Goal: Task Accomplishment & Management: Manage account settings

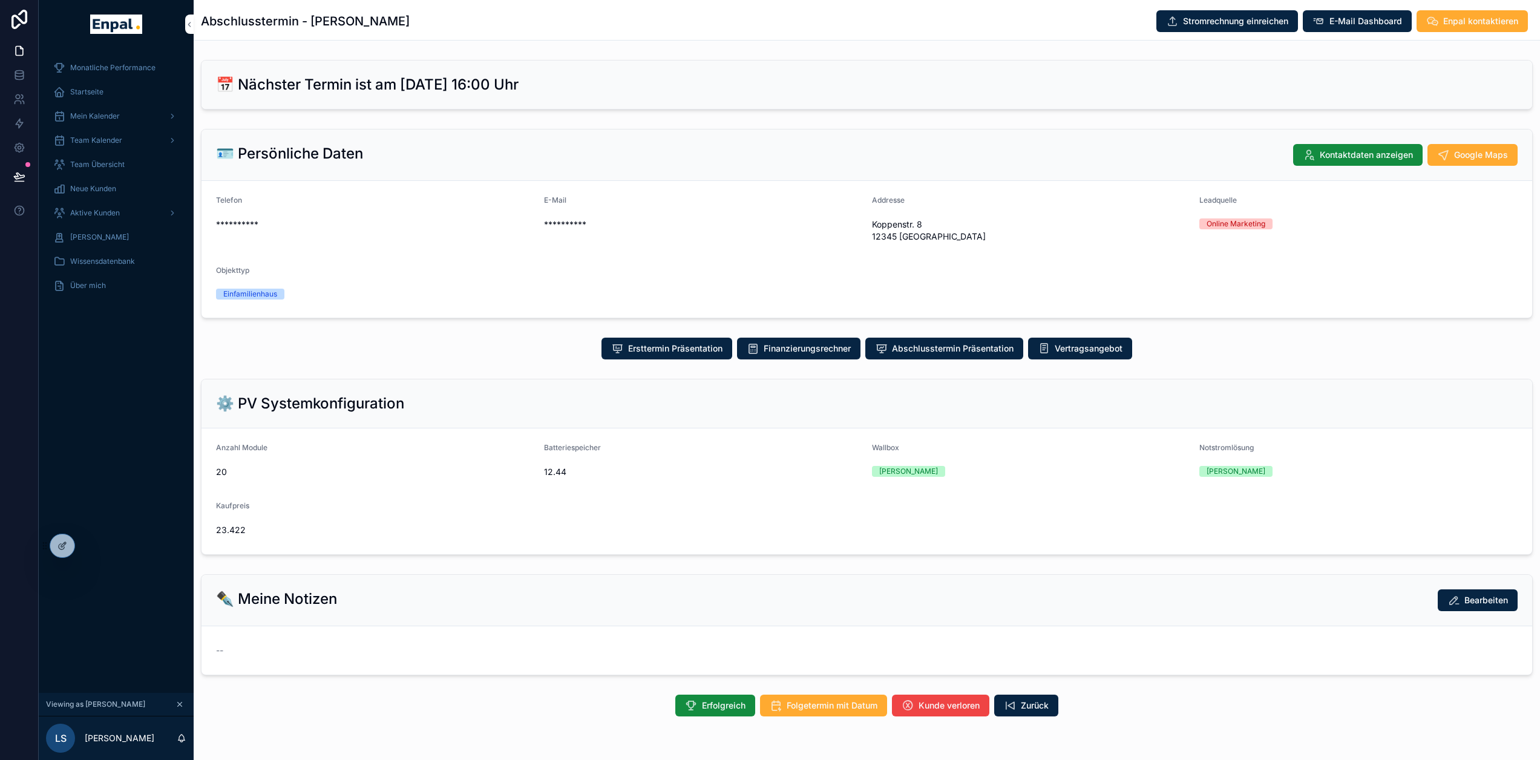
scroll to position [28, 0]
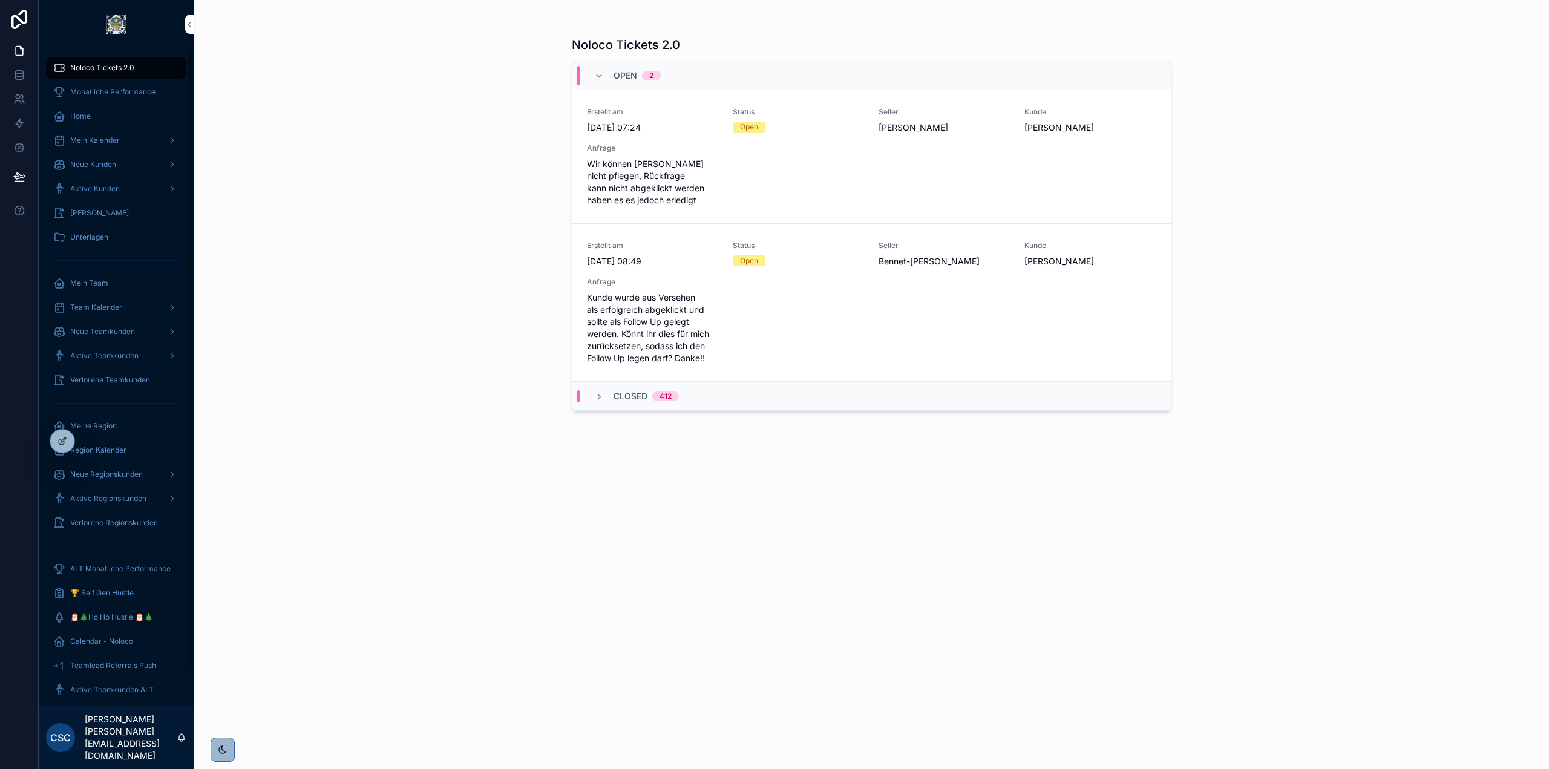
click at [323, 359] on div "Noloco Tickets 2.0 Open 2 Erstellt am [DATE] 07:24 Status Open Seller [PERSON_N…" at bounding box center [872, 384] width 1356 height 769
click at [0, 0] on span "In Bearbeitung setzen" at bounding box center [0, 0] width 0 height 0
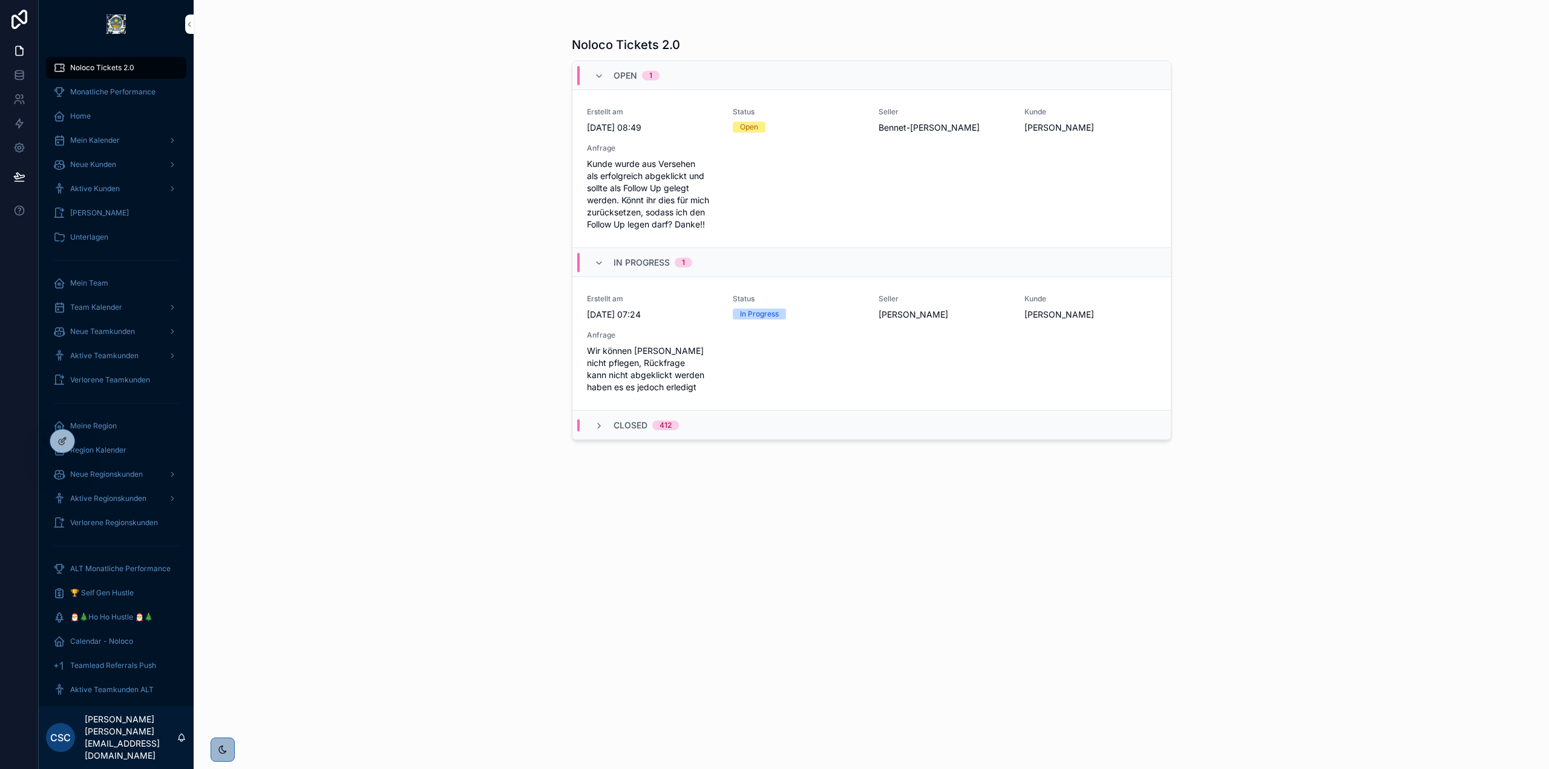
click at [0, 0] on span "Kunde öffnen" at bounding box center [0, 0] width 0 height 0
